Goal: Transaction & Acquisition: Purchase product/service

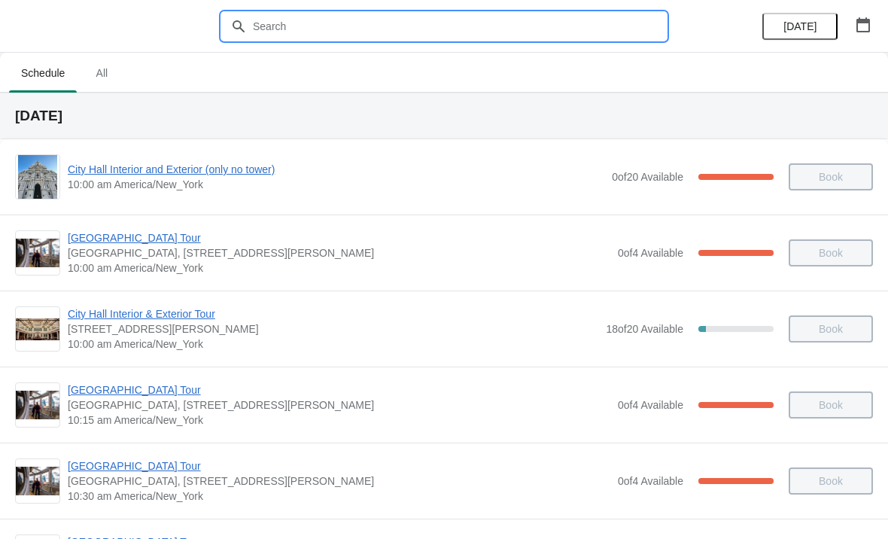
click at [423, 13] on input "text" at bounding box center [459, 26] width 414 height 27
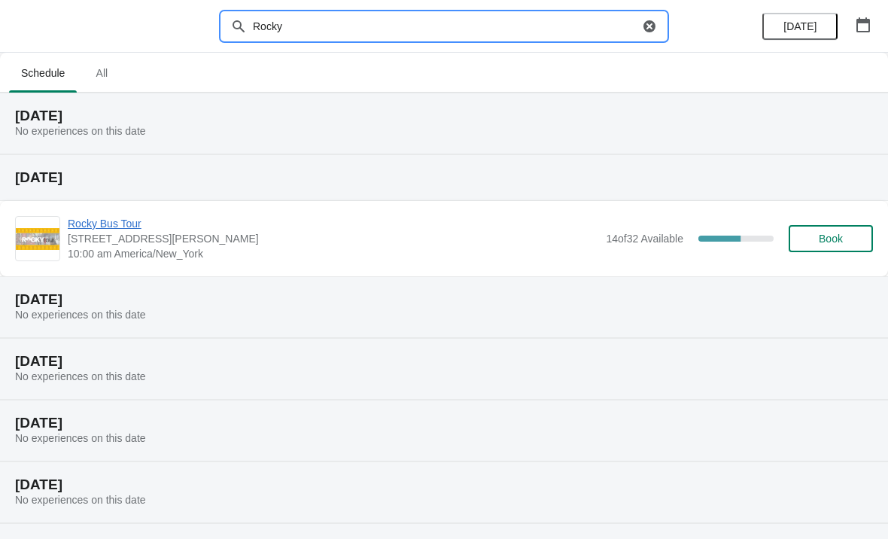
type input "Rocky"
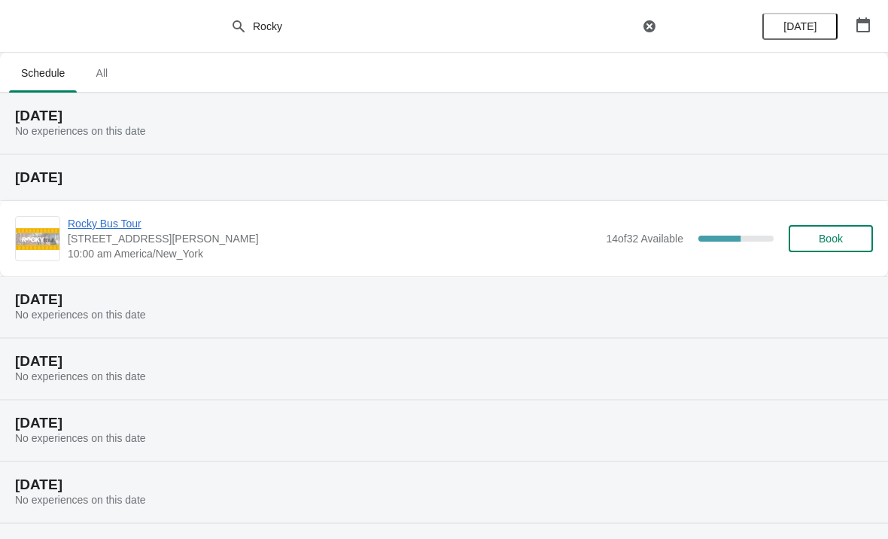
click at [834, 239] on span "Book" at bounding box center [830, 238] width 24 height 12
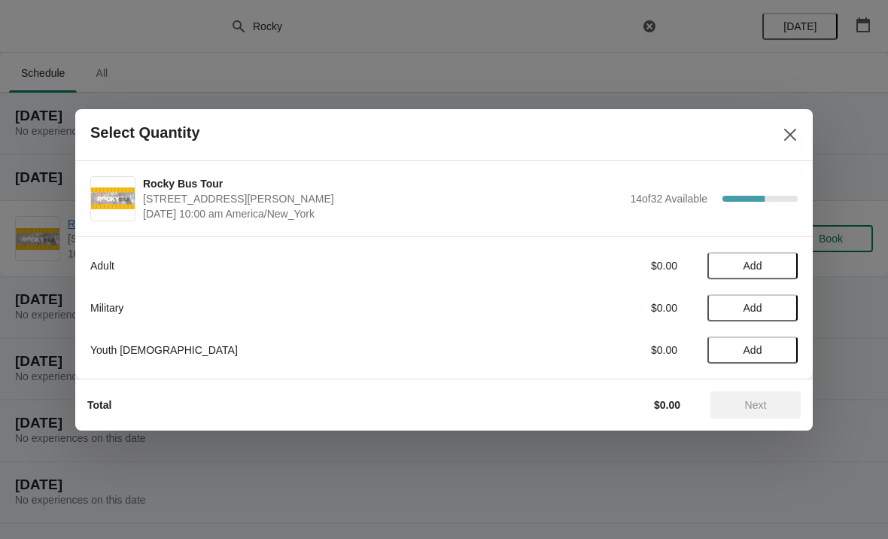
click at [760, 260] on span "Add" at bounding box center [752, 266] width 19 height 12
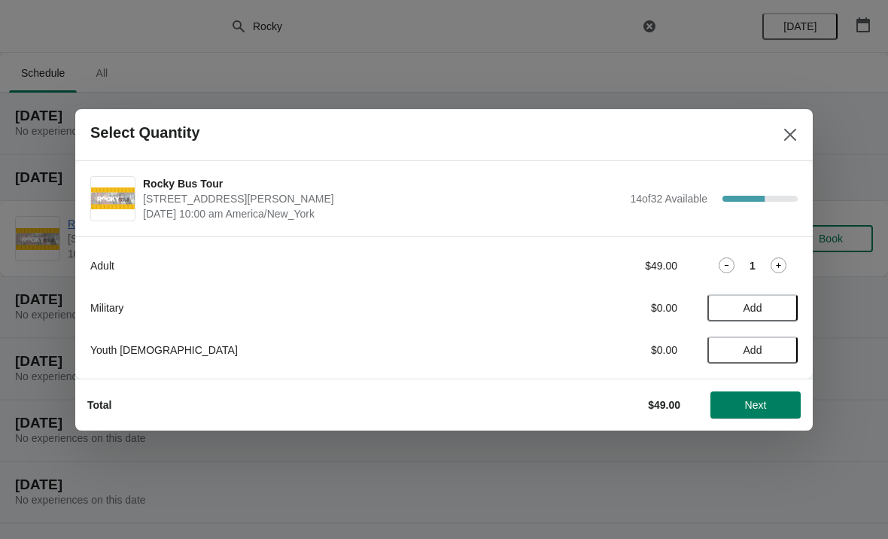
click at [782, 262] on icon at bounding box center [778, 265] width 16 height 16
click at [767, 350] on span "Add" at bounding box center [752, 350] width 63 height 12
click at [766, 393] on button "Next" at bounding box center [755, 404] width 90 height 27
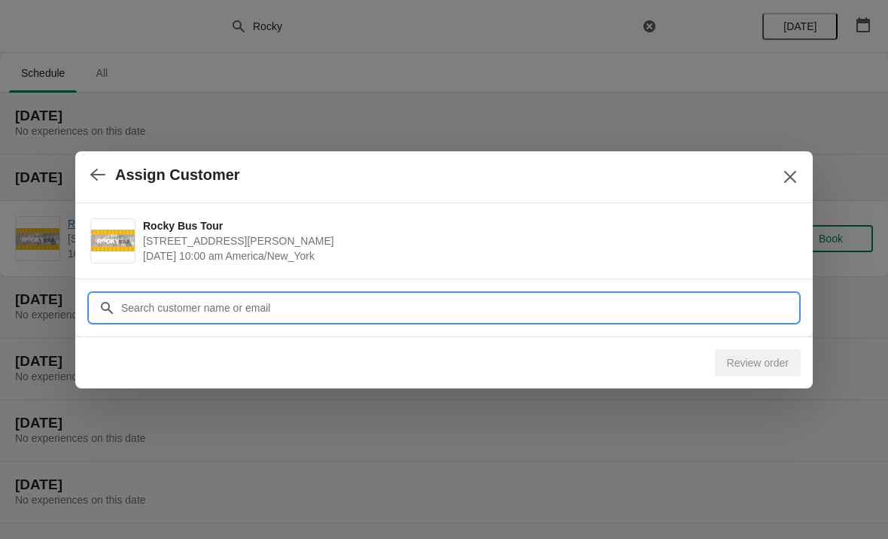
click at [440, 301] on input "Customer" at bounding box center [458, 307] width 677 height 27
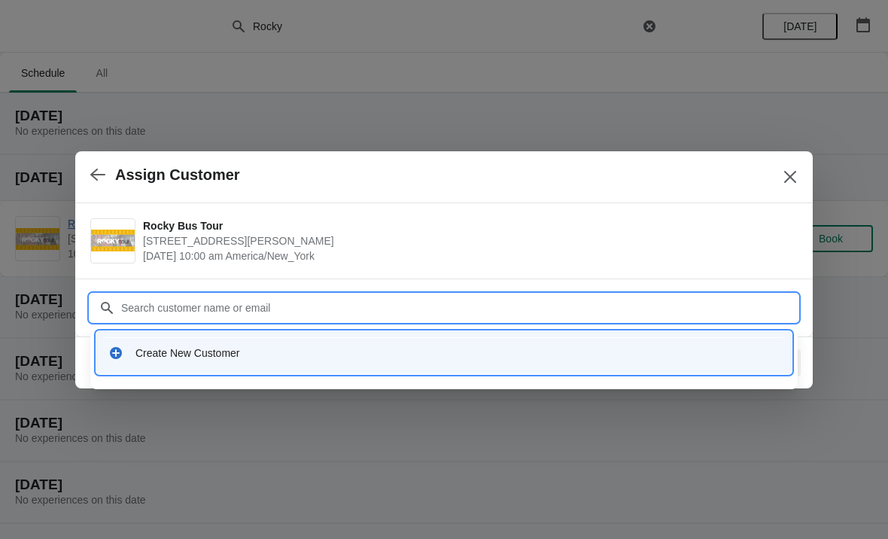
click at [125, 351] on div "Create New Customer" at bounding box center [443, 352] width 671 height 15
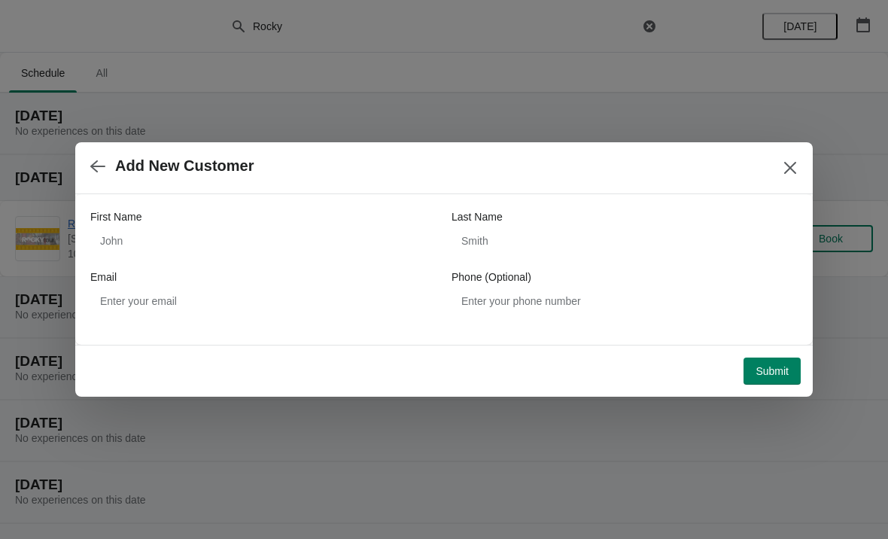
click at [189, 223] on div "First Name" at bounding box center [263, 216] width 346 height 15
click at [280, 220] on div "First Name" at bounding box center [263, 216] width 346 height 15
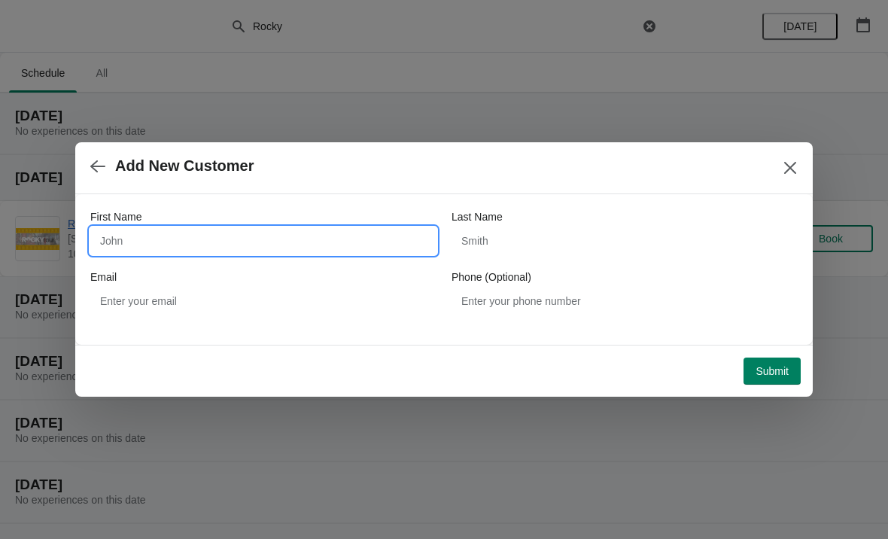
click at [254, 244] on input "First Name" at bounding box center [263, 240] width 346 height 27
type input "Mark"
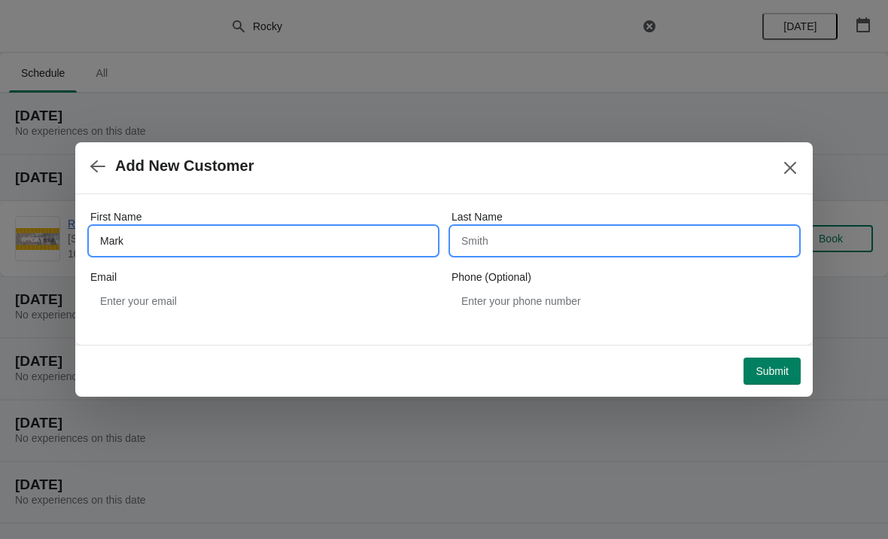
click at [540, 236] on input "Last Name" at bounding box center [624, 240] width 346 height 27
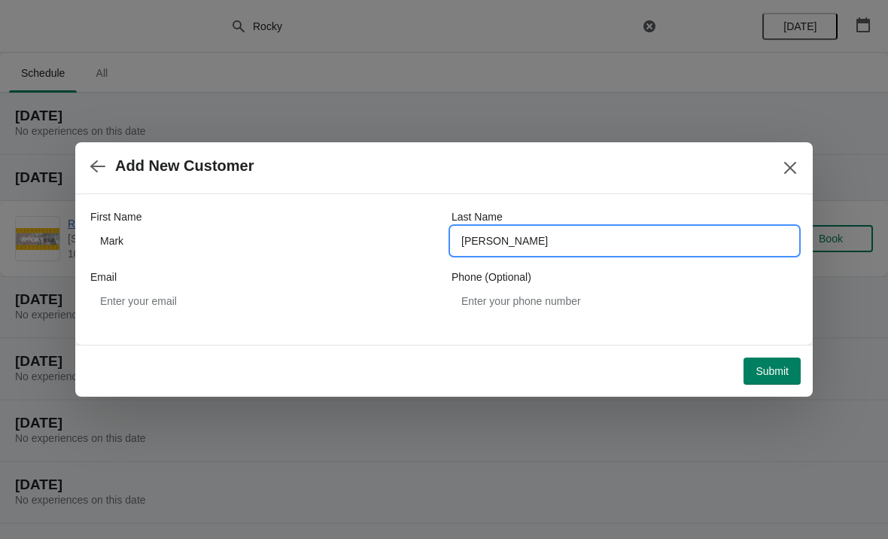
type input "[PERSON_NAME]"
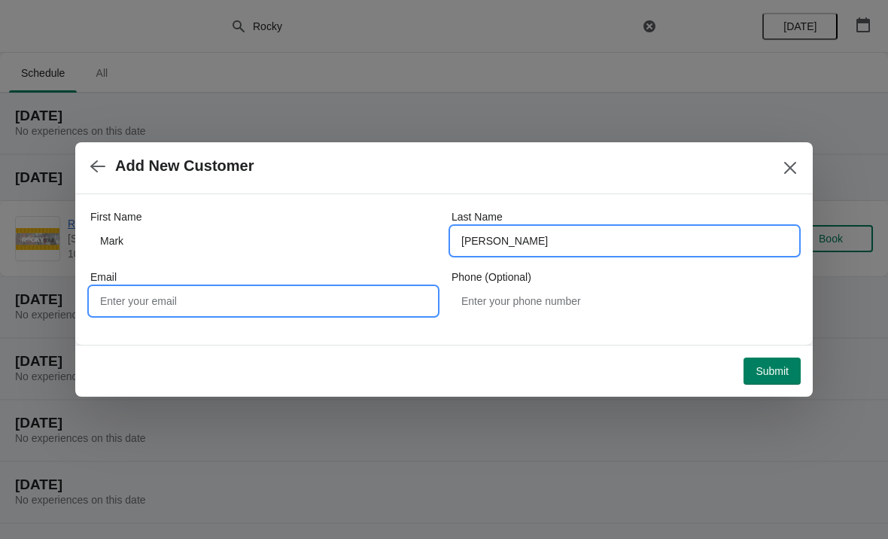
click at [210, 295] on input "Email" at bounding box center [263, 300] width 346 height 27
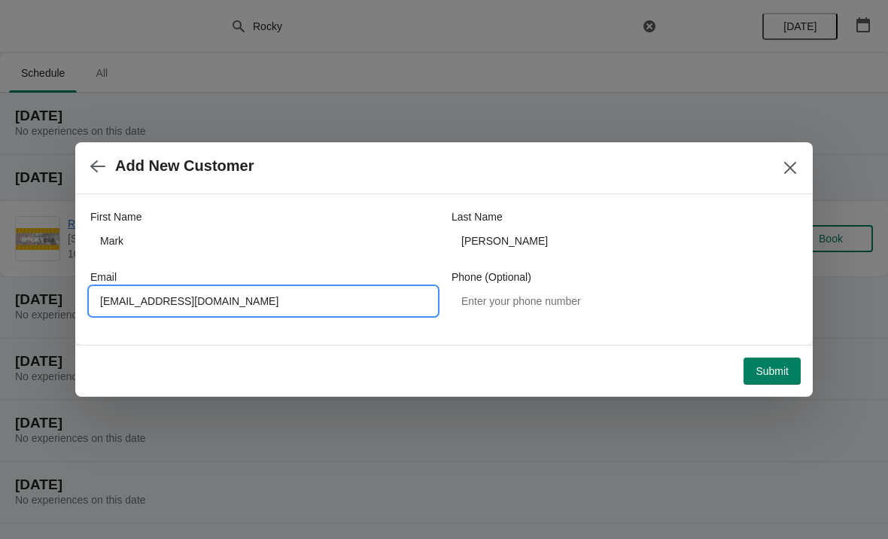
click at [108, 293] on input "[EMAIL_ADDRESS][DOMAIN_NAME]" at bounding box center [263, 300] width 346 height 27
click at [118, 292] on input "[EMAIL_ADDRESS][DOMAIN_NAME]" at bounding box center [263, 300] width 346 height 27
click at [112, 291] on input "[EMAIL_ADDRESS][DOMAIN_NAME]" at bounding box center [263, 300] width 346 height 27
click at [372, 305] on input "[EMAIL_ADDRESS][DOMAIN_NAME]" at bounding box center [263, 300] width 346 height 27
type input "[EMAIL_ADDRESS][DOMAIN_NAME]"
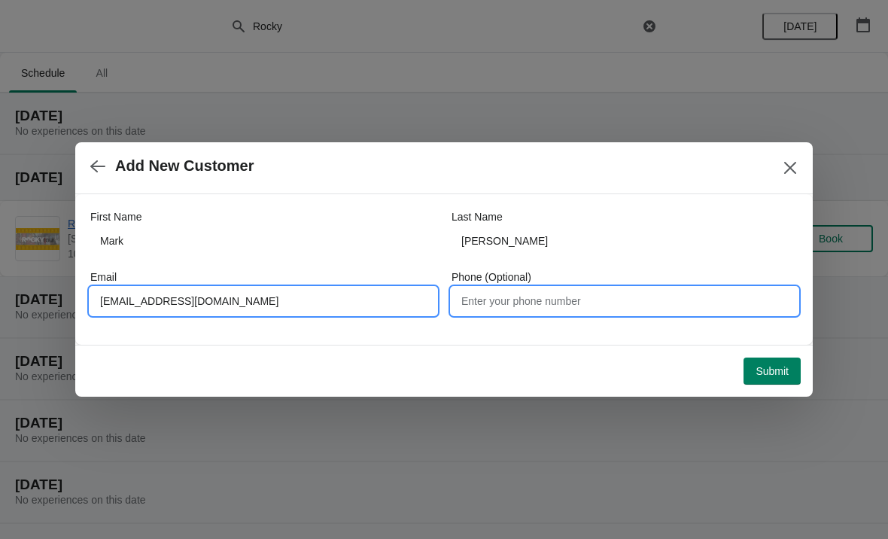
click at [554, 299] on input "Phone (Optional)" at bounding box center [624, 300] width 346 height 27
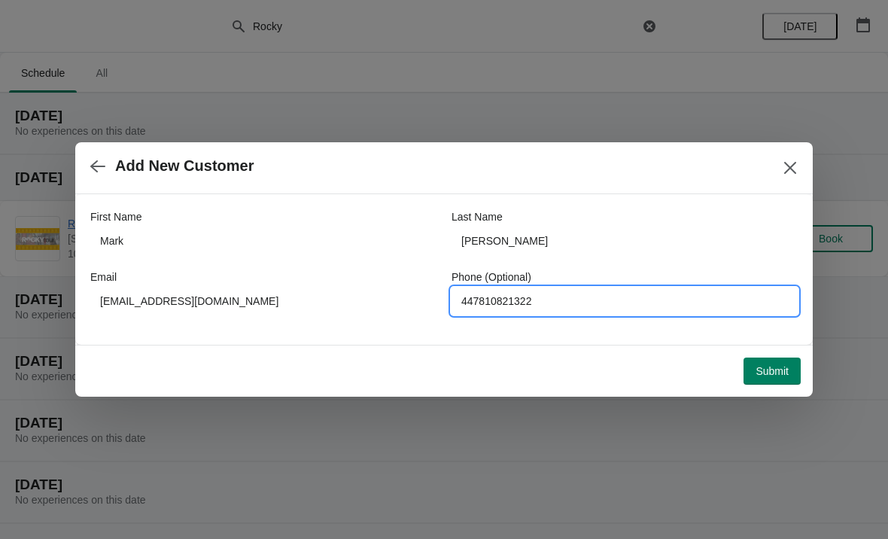
type input "447810821322"
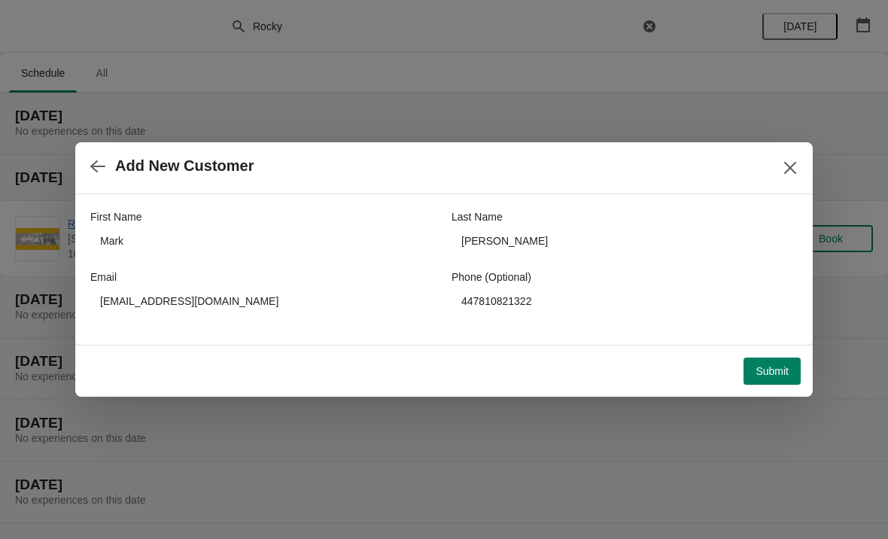
click at [788, 351] on div "Submit" at bounding box center [440, 367] width 719 height 33
click at [779, 372] on span "Submit" at bounding box center [771, 371] width 33 height 12
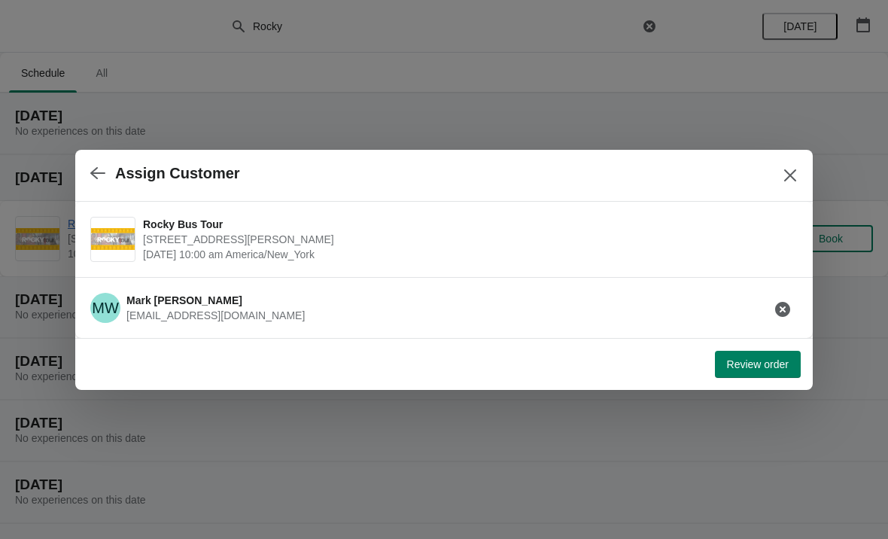
click at [736, 402] on div at bounding box center [444, 269] width 888 height 539
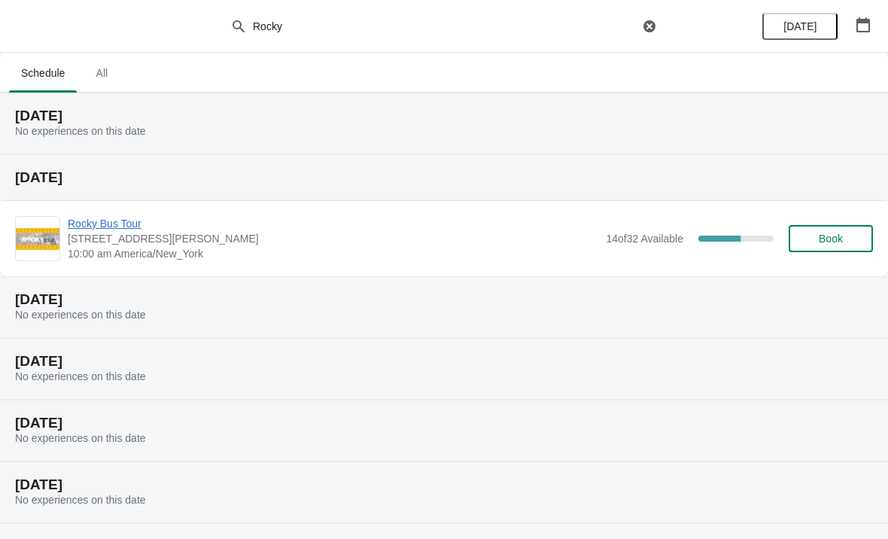
click at [843, 229] on button "Book" at bounding box center [830, 238] width 84 height 27
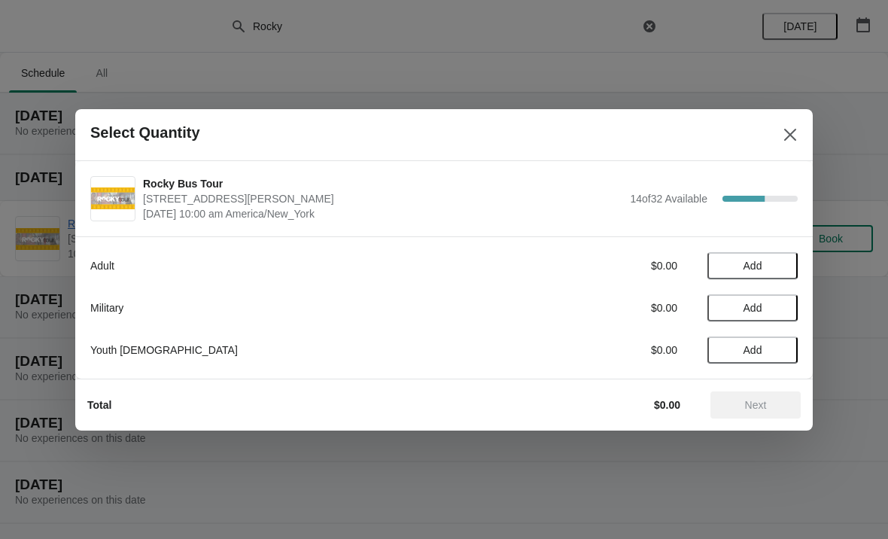
click at [762, 260] on span "Add" at bounding box center [752, 266] width 19 height 12
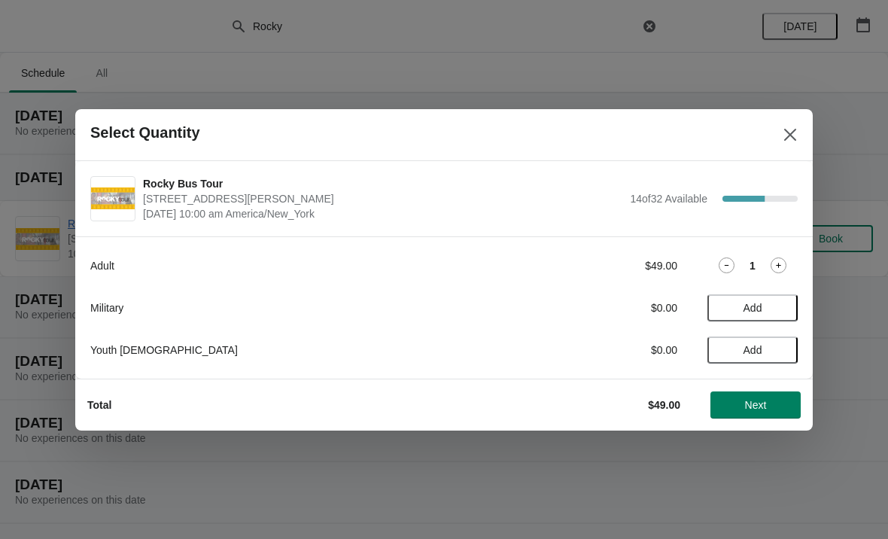
click at [777, 258] on icon at bounding box center [778, 265] width 16 height 16
click at [770, 342] on button "Add" at bounding box center [752, 349] width 90 height 27
click at [765, 396] on button "Next" at bounding box center [755, 404] width 90 height 27
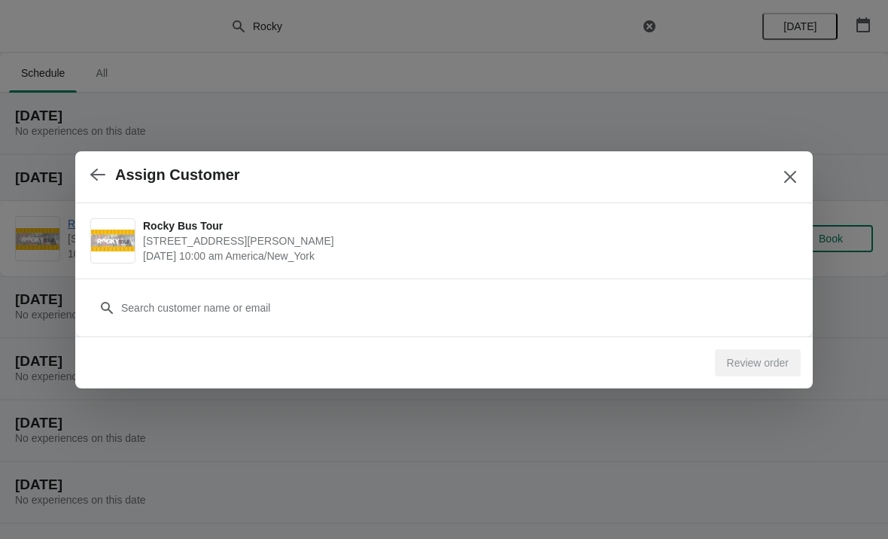
click at [258, 289] on div "Customer" at bounding box center [443, 300] width 707 height 42
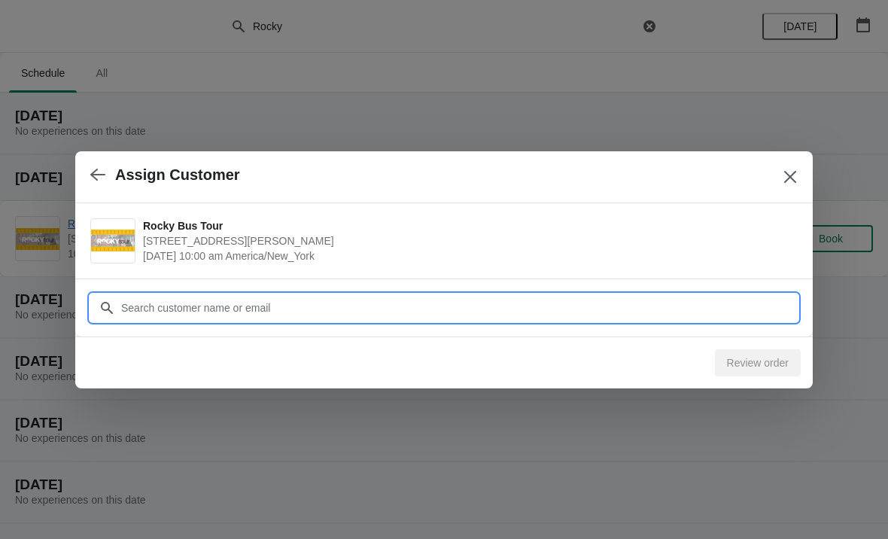
click at [270, 301] on input "Customer" at bounding box center [458, 307] width 677 height 27
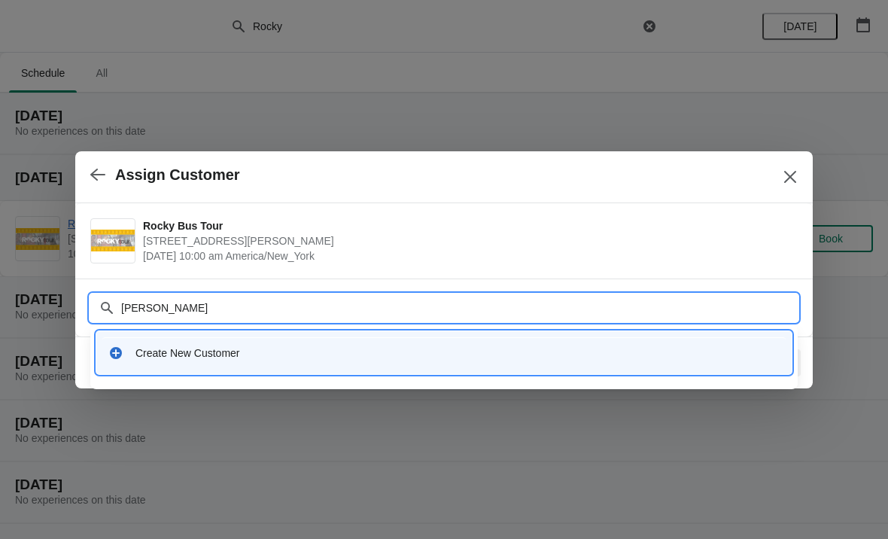
click at [112, 296] on div "[PERSON_NAME]" at bounding box center [443, 307] width 707 height 27
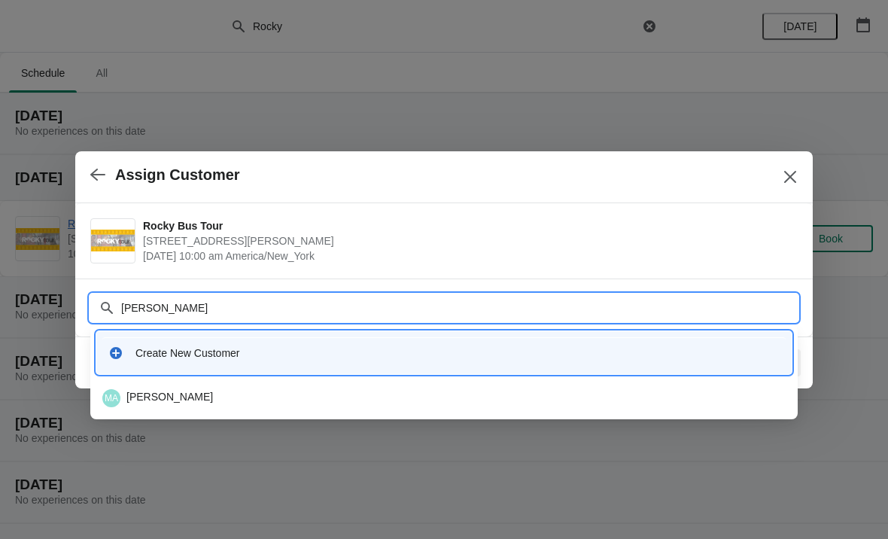
click at [196, 295] on input "[PERSON_NAME]" at bounding box center [458, 307] width 677 height 27
click at [183, 306] on input "[PERSON_NAME]" at bounding box center [458, 307] width 677 height 27
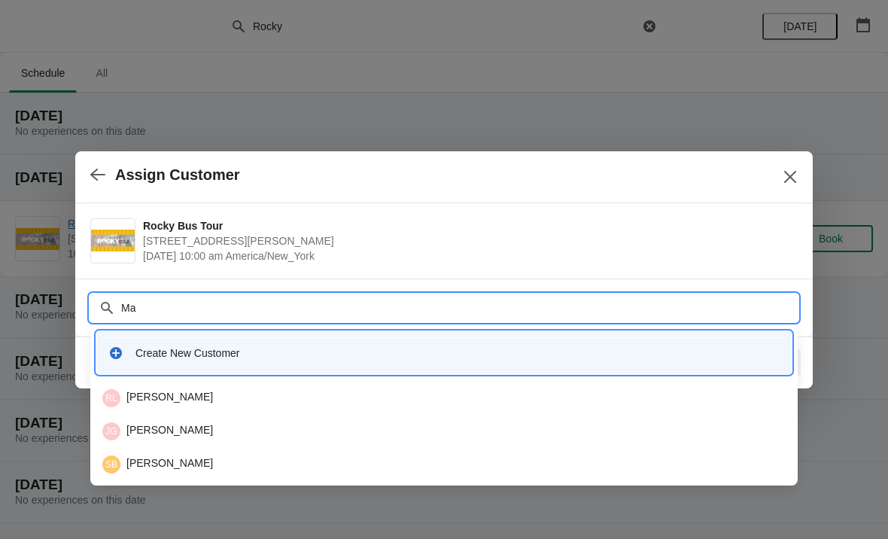
type input "M"
type input "W"
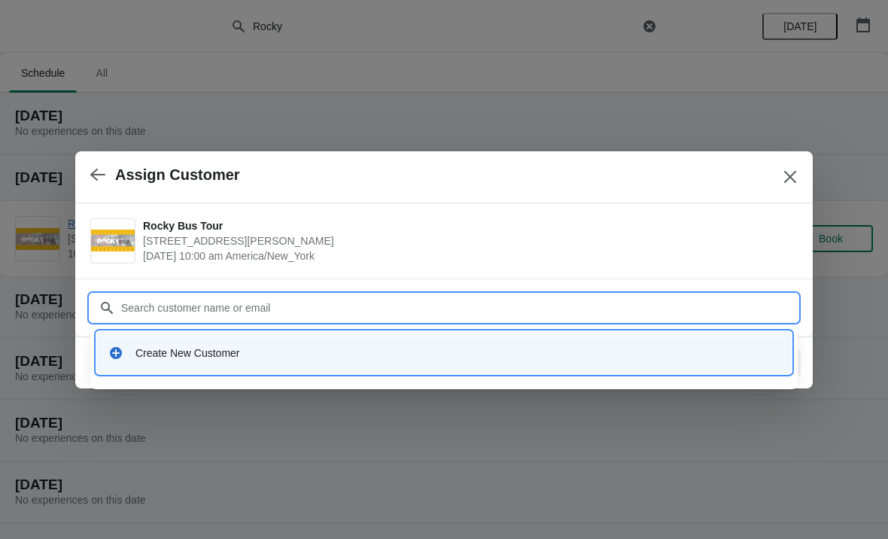
type input "M"
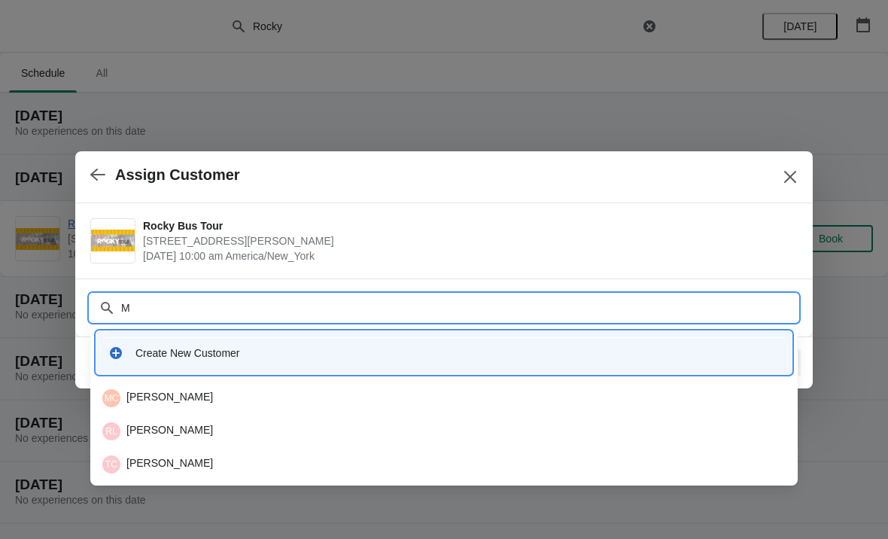
click at [189, 348] on div "Create New Customer" at bounding box center [457, 352] width 644 height 15
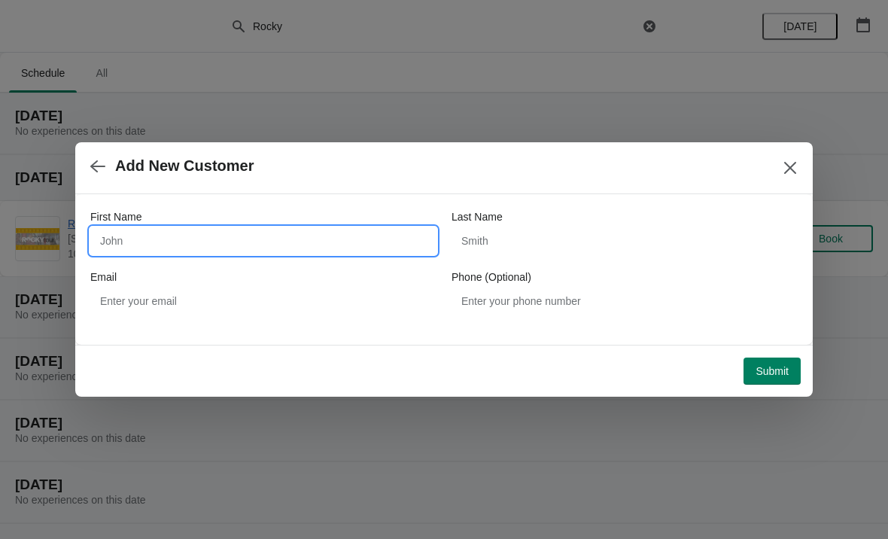
click at [186, 231] on input "First Name" at bounding box center [263, 240] width 346 height 27
type input "Mark"
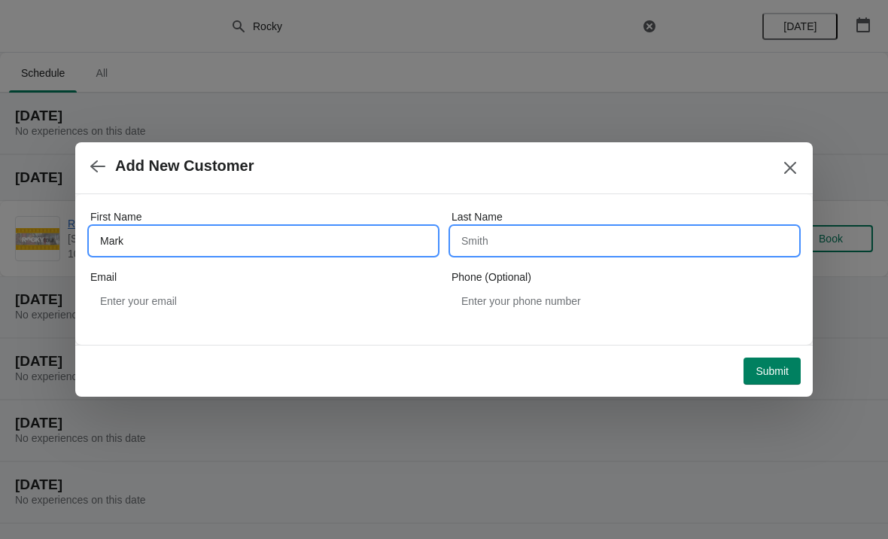
click at [569, 231] on input "Last Name" at bounding box center [624, 240] width 346 height 27
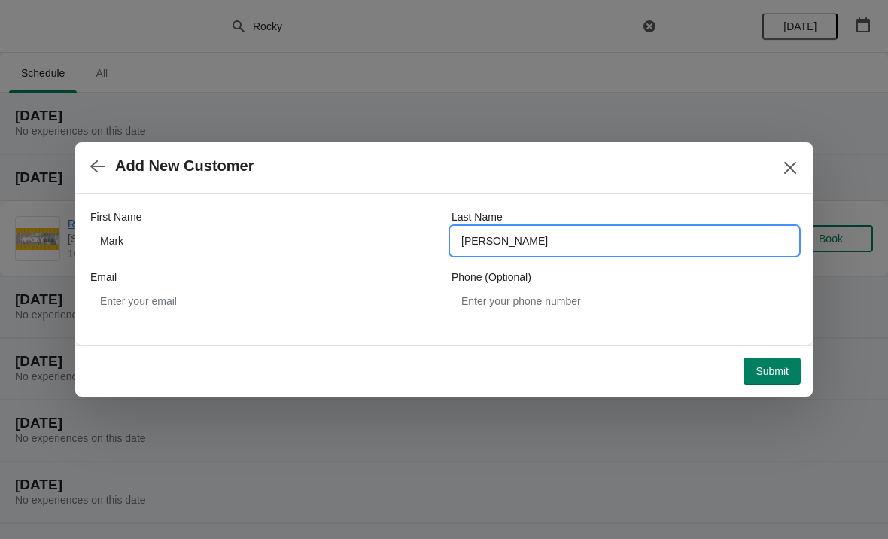
type input "[PERSON_NAME]"
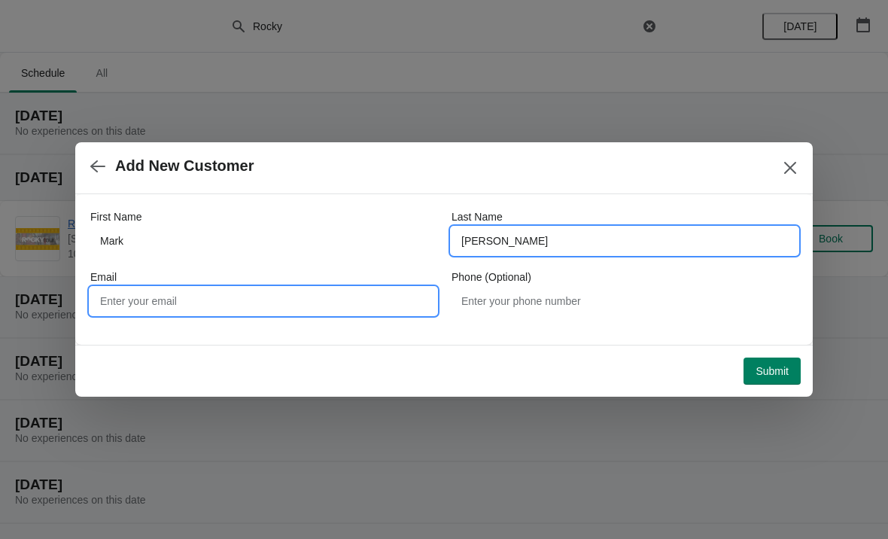
click at [218, 289] on input "Email" at bounding box center [263, 300] width 346 height 27
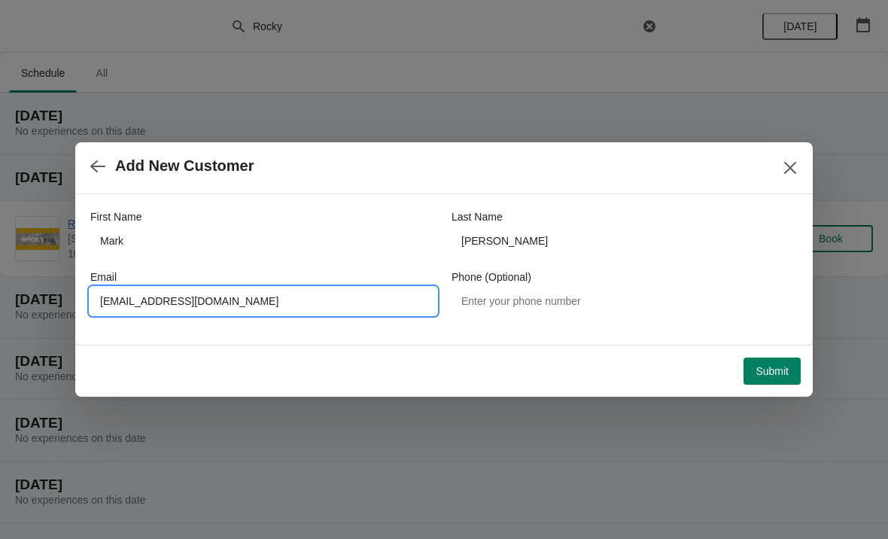
type input "[EMAIL_ADDRESS][DOMAIN_NAME]"
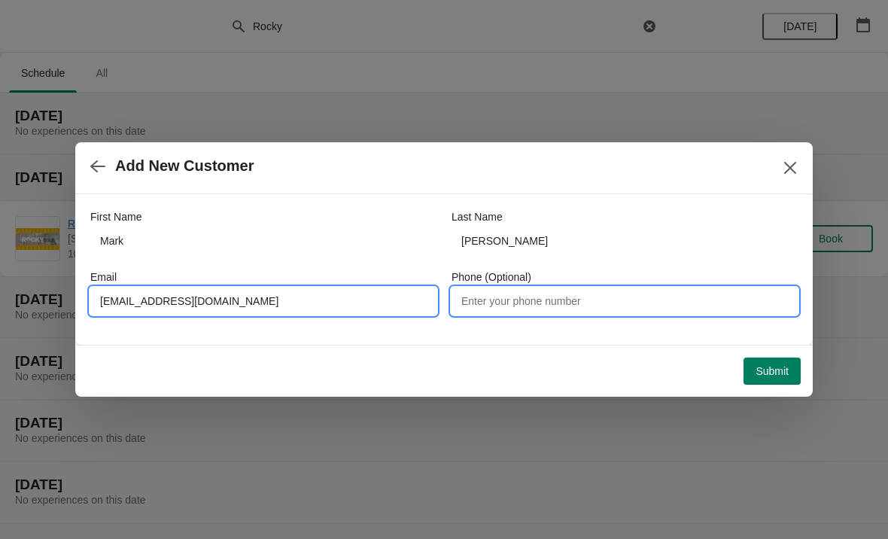
click at [606, 298] on input "Phone (Optional)" at bounding box center [624, 300] width 346 height 27
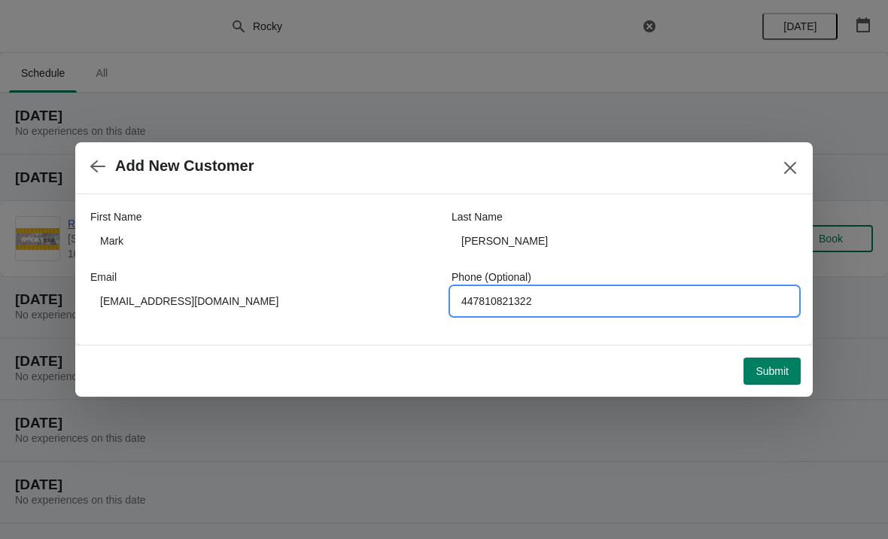
type input "447810821322"
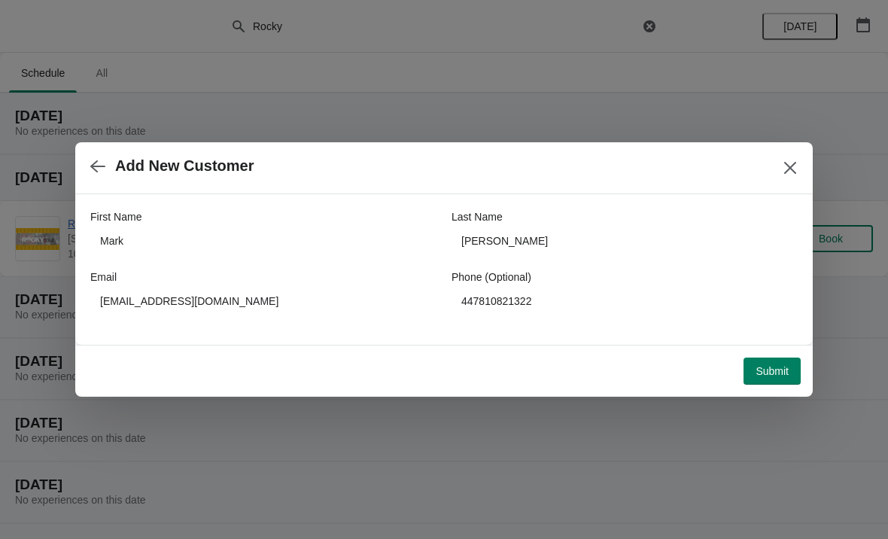
click at [777, 368] on span "Submit" at bounding box center [771, 371] width 33 height 12
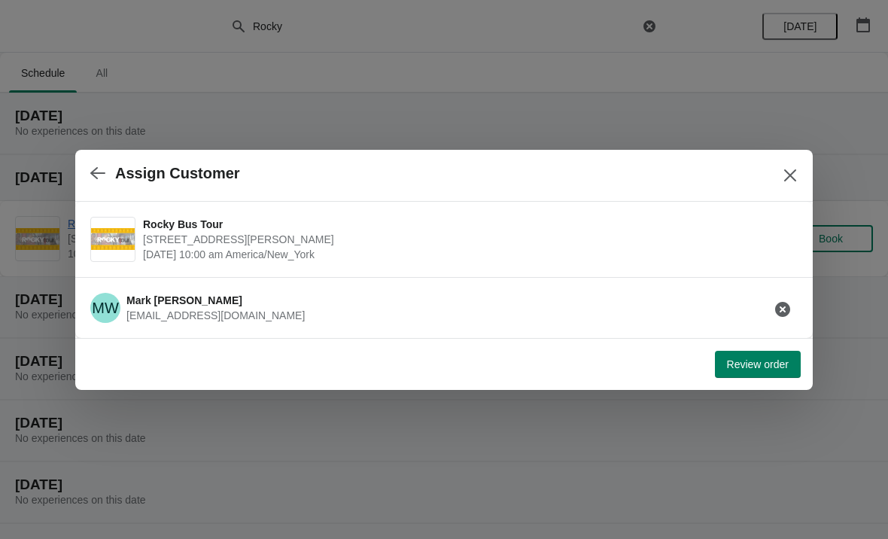
click at [763, 356] on button "Review order" at bounding box center [758, 364] width 86 height 27
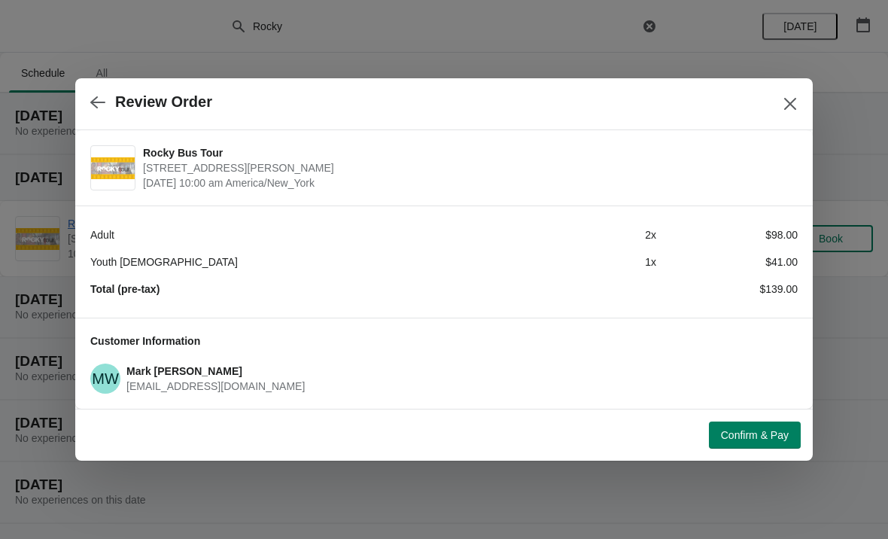
click at [758, 436] on span "Confirm & Pay" at bounding box center [755, 435] width 68 height 12
